Goal: Transaction & Acquisition: Purchase product/service

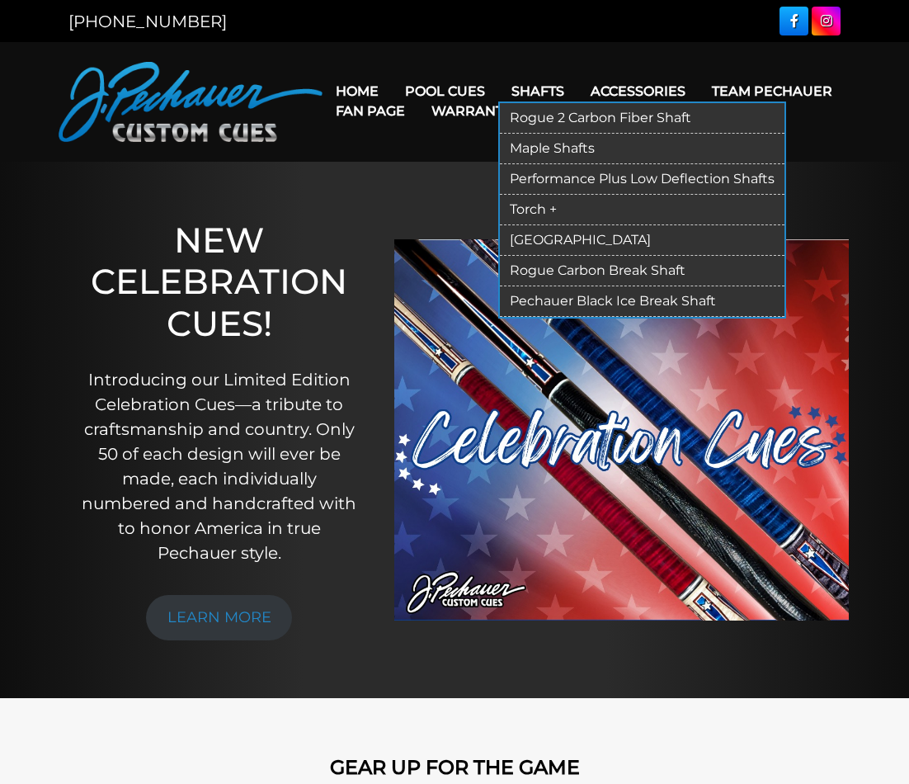
click at [542, 87] on link "Shafts" at bounding box center [537, 91] width 79 height 42
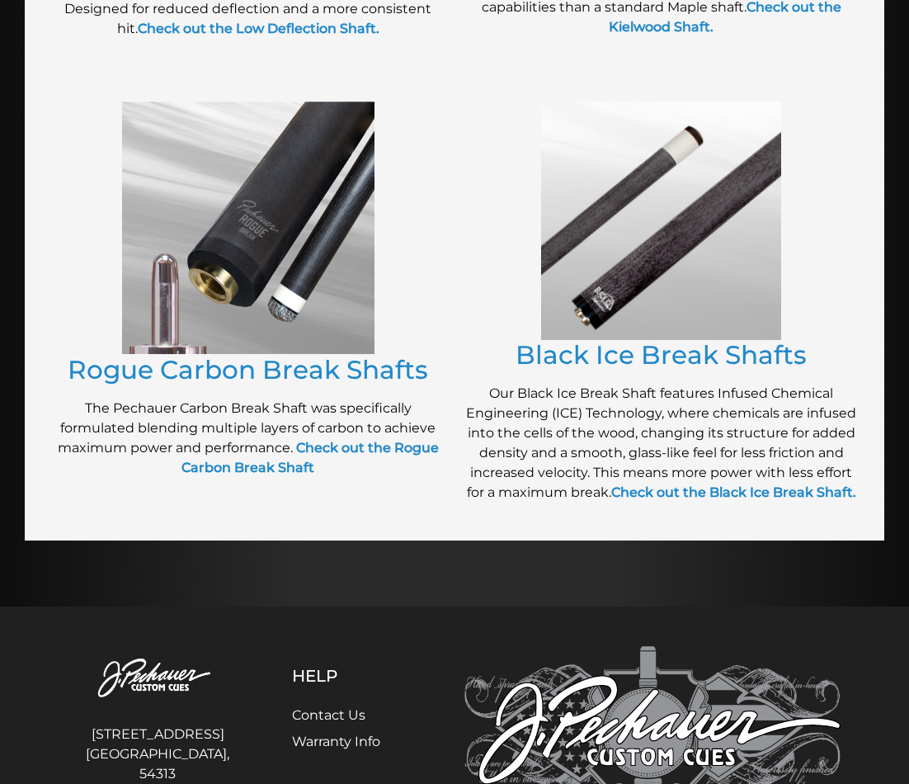
scroll to position [1196, 0]
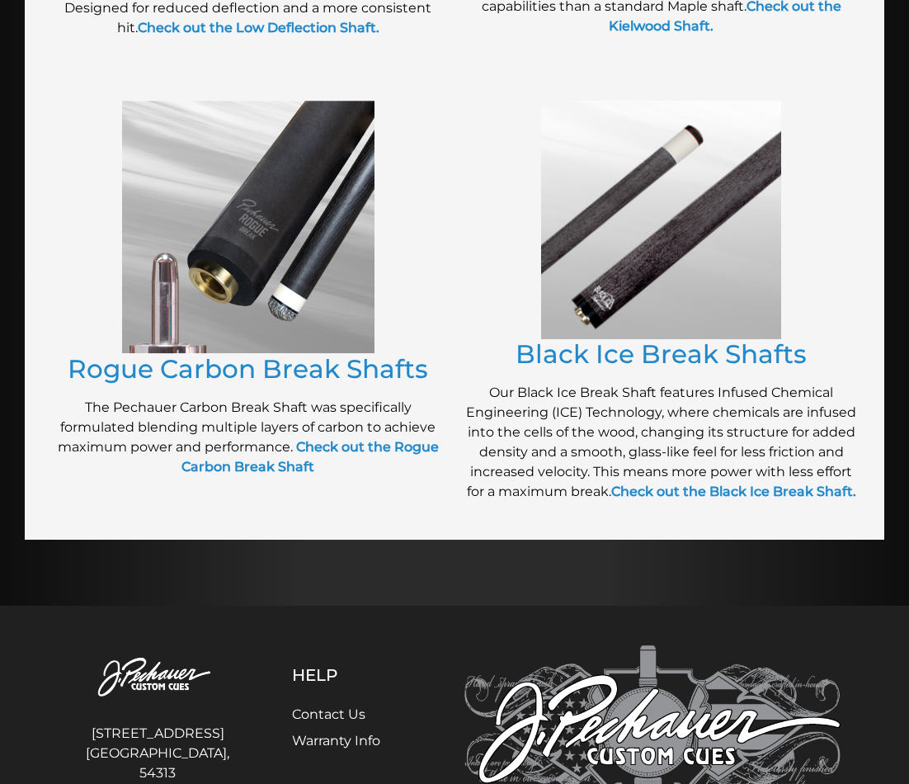
click at [561, 315] on img at bounding box center [661, 220] width 240 height 238
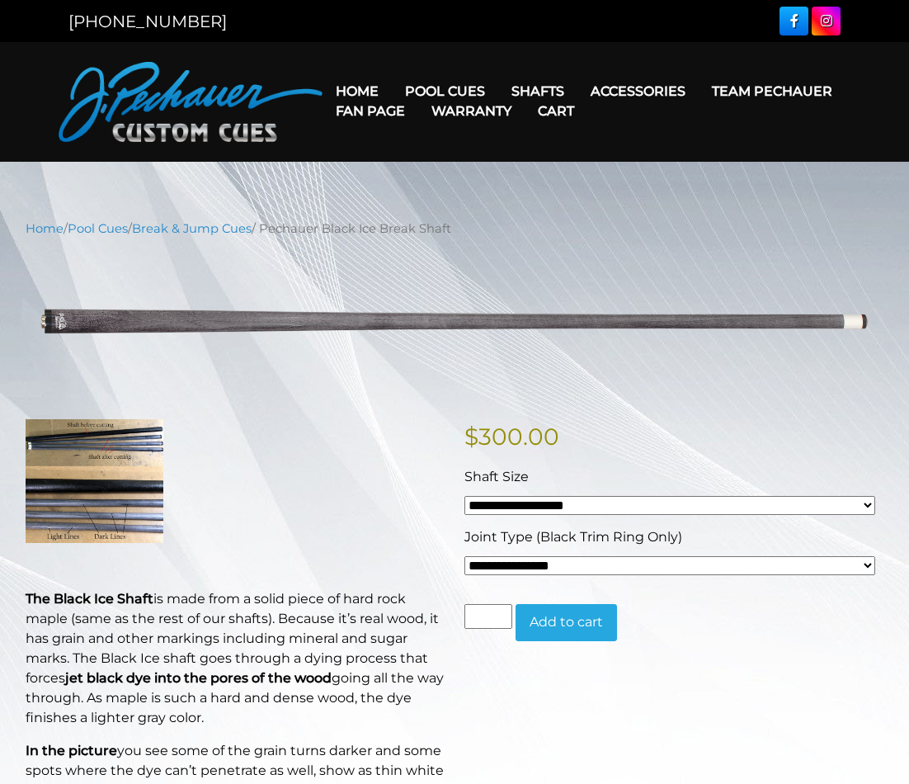
click at [100, 451] on img at bounding box center [95, 481] width 138 height 124
click at [99, 482] on img at bounding box center [95, 481] width 138 height 124
click at [115, 447] on img at bounding box center [95, 481] width 138 height 124
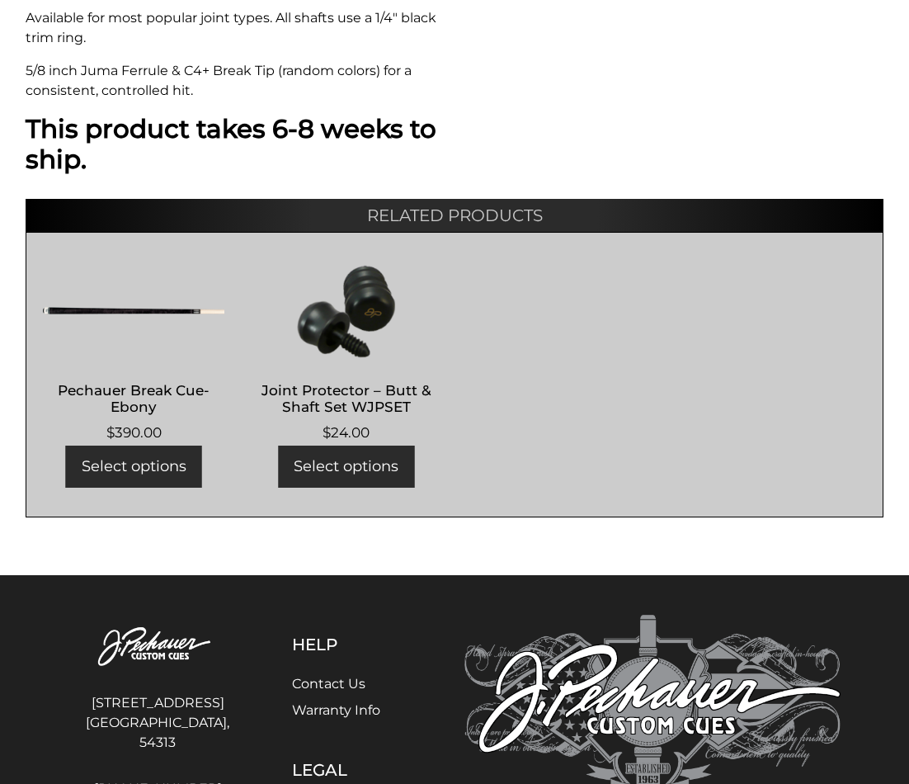
scroll to position [1177, 0]
